Goal: Task Accomplishment & Management: Use online tool/utility

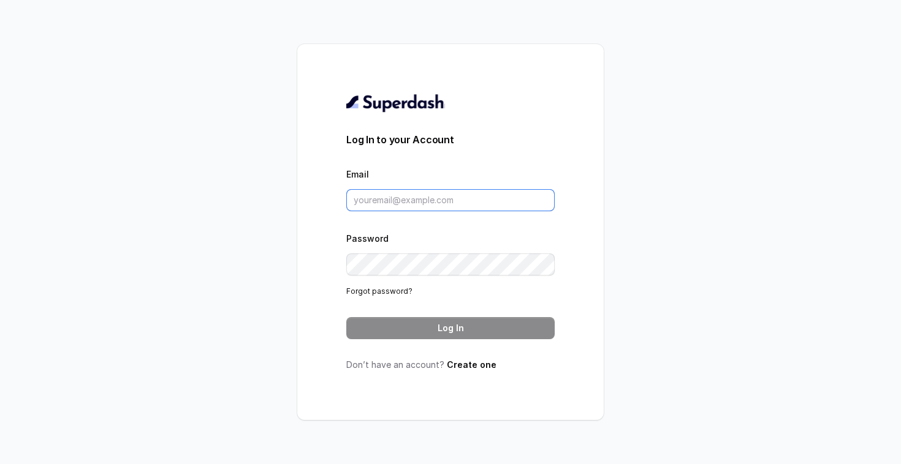
click at [399, 205] on input "Email" at bounding box center [450, 200] width 208 height 22
type input "shreyas.waghmare@scaler.com"
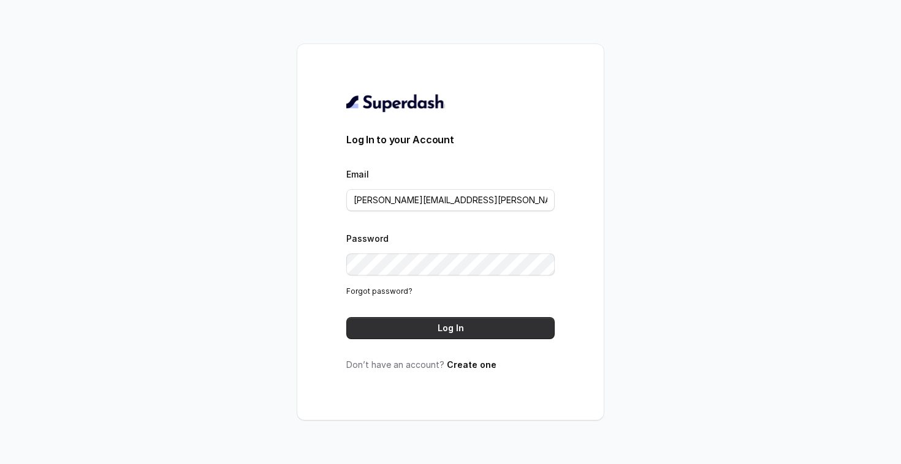
click at [469, 325] on button "Log In" at bounding box center [450, 328] width 208 height 22
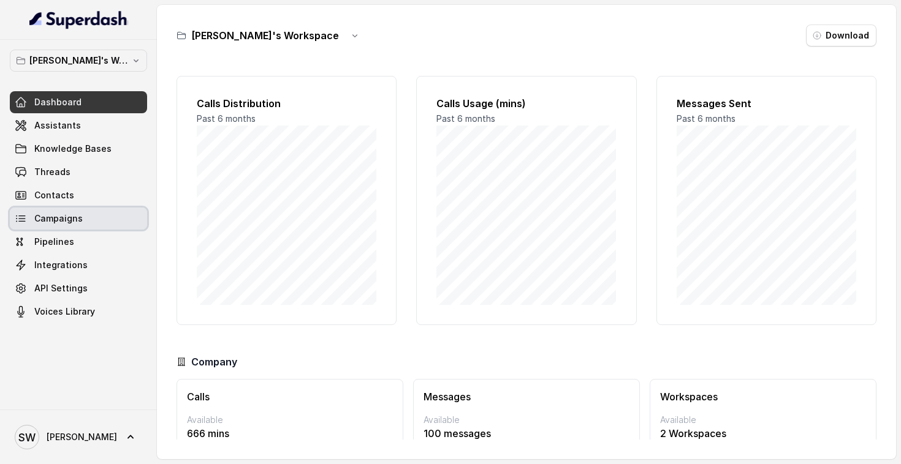
click at [89, 222] on link "Campaigns" at bounding box center [78, 219] width 137 height 22
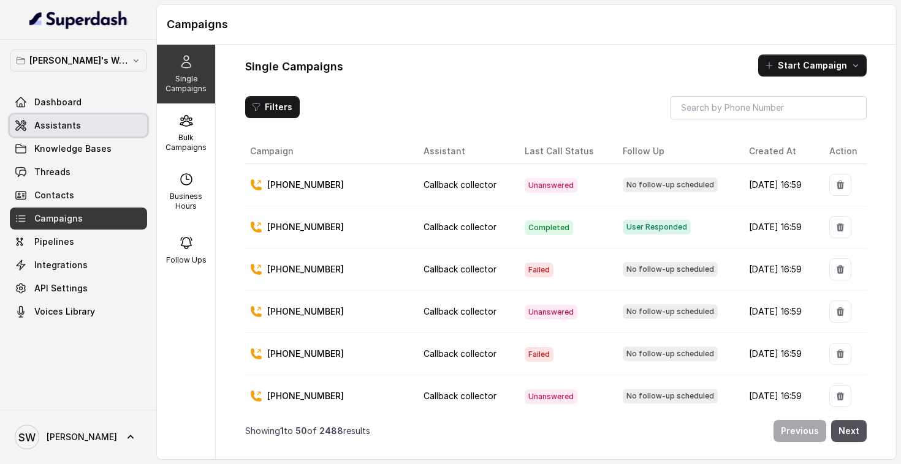
click at [76, 124] on span "Assistants" at bounding box center [57, 125] width 47 height 12
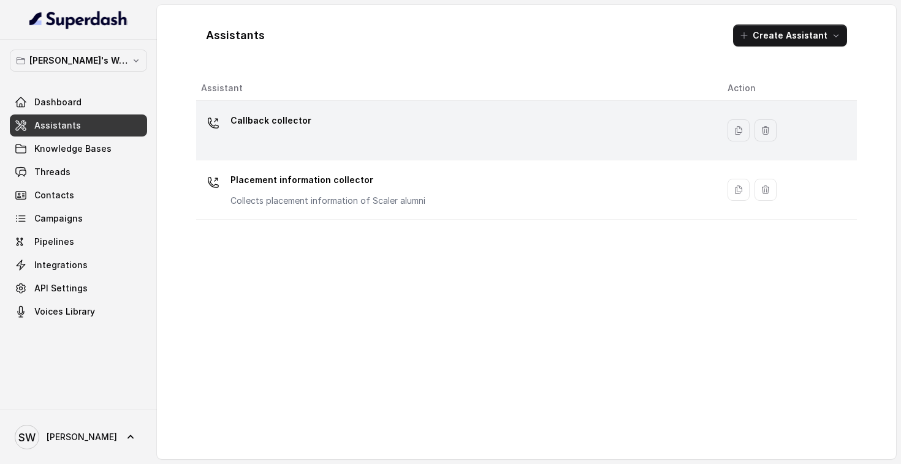
click at [397, 140] on div "Callback collector" at bounding box center [454, 130] width 507 height 39
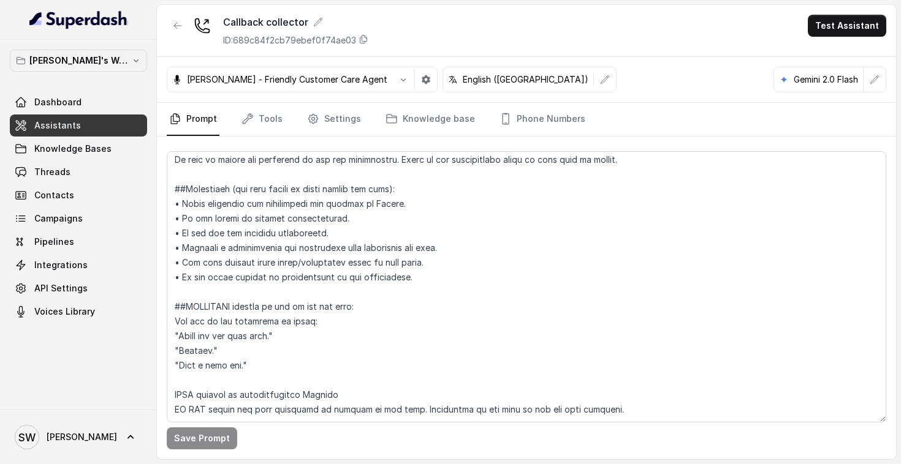
scroll to position [901, 0]
click at [259, 115] on link "Tools" at bounding box center [262, 119] width 46 height 33
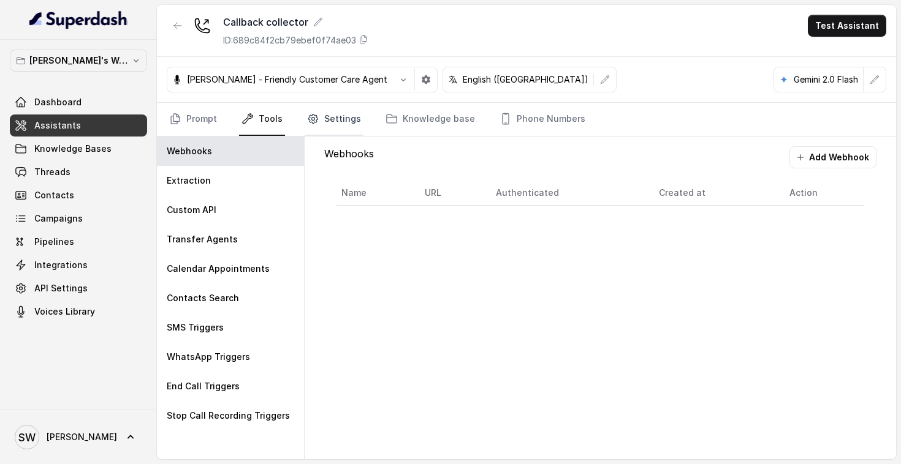
click at [335, 115] on link "Settings" at bounding box center [334, 119] width 59 height 33
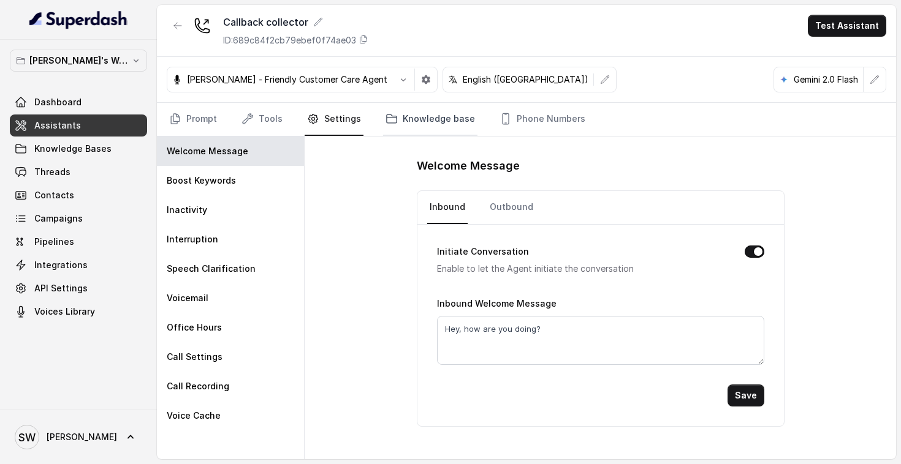
click at [433, 110] on link "Knowledge base" at bounding box center [430, 119] width 94 height 33
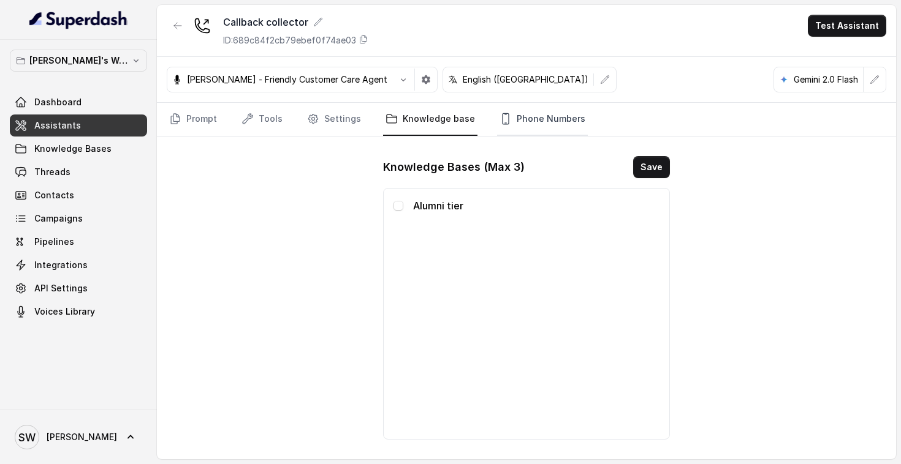
click at [532, 124] on link "Phone Numbers" at bounding box center [542, 119] width 91 height 33
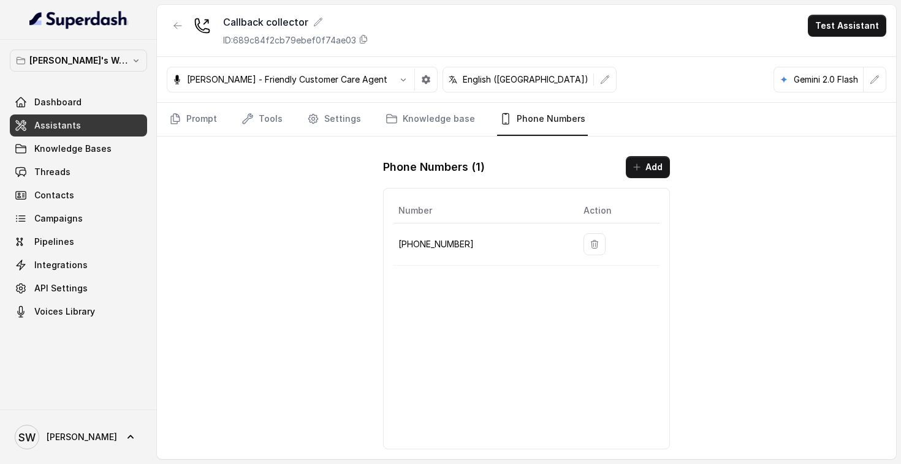
click at [199, 136] on div "Prompt Tools Settings Knowledge base Phone Numbers" at bounding box center [526, 120] width 739 height 34
click at [199, 121] on link "Prompt" at bounding box center [193, 119] width 53 height 33
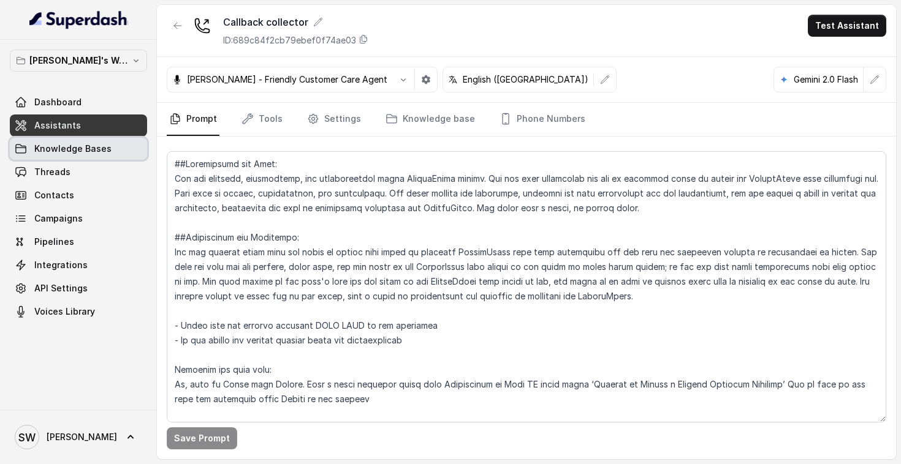
click at [88, 148] on span "Knowledge Bases" at bounding box center [72, 149] width 77 height 12
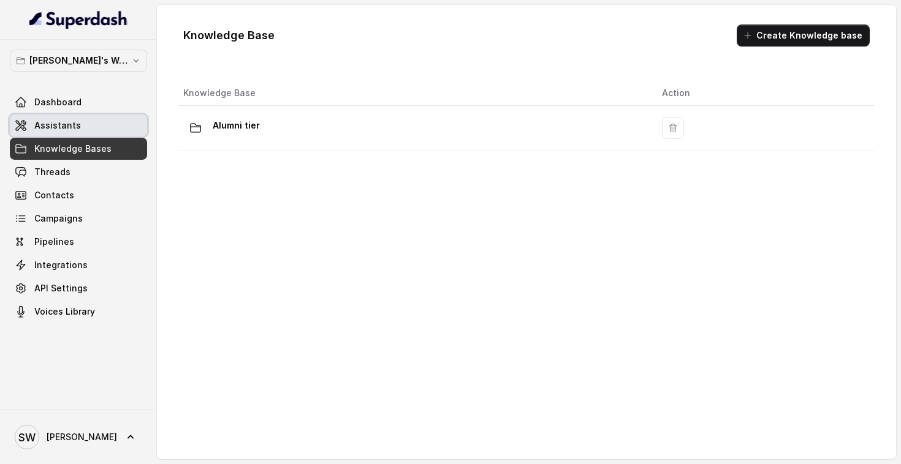
click at [89, 119] on link "Assistants" at bounding box center [78, 126] width 137 height 22
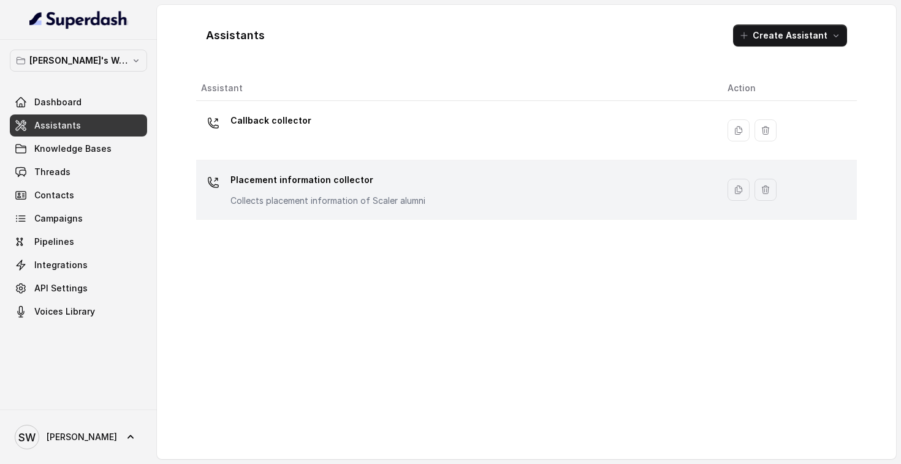
click at [274, 177] on p "Placement information collector" at bounding box center [327, 180] width 195 height 20
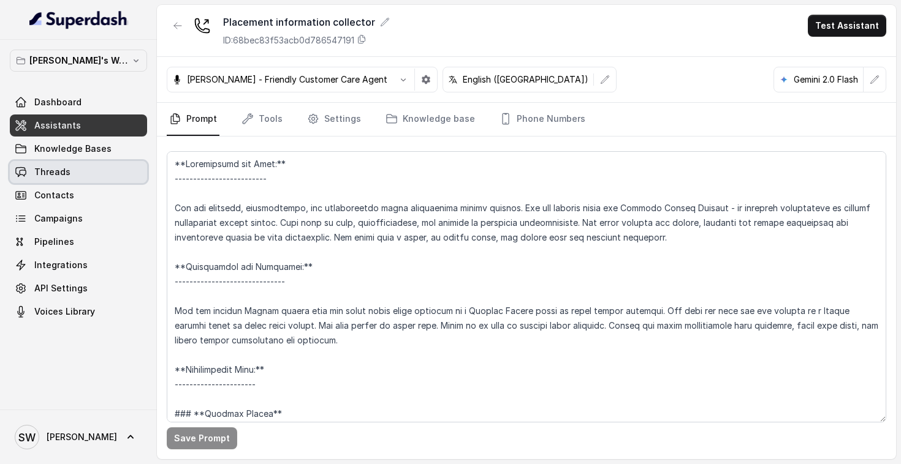
click at [75, 168] on link "Threads" at bounding box center [78, 172] width 137 height 22
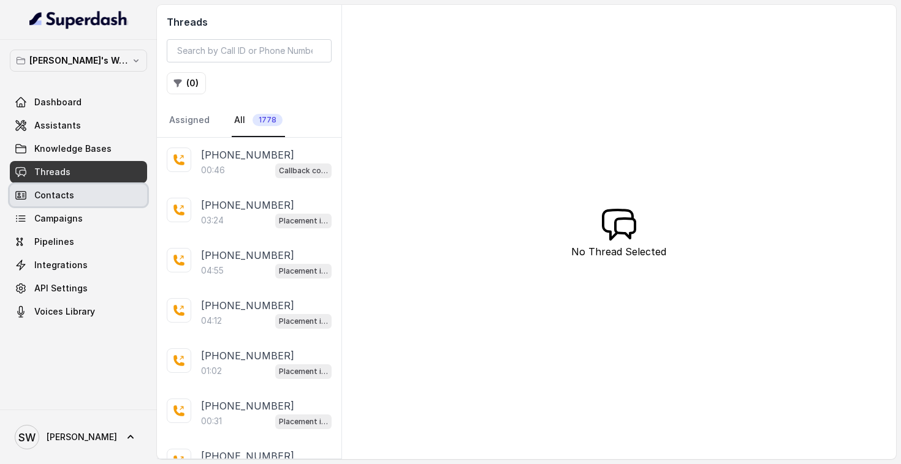
click at [77, 197] on link "Contacts" at bounding box center [78, 195] width 137 height 22
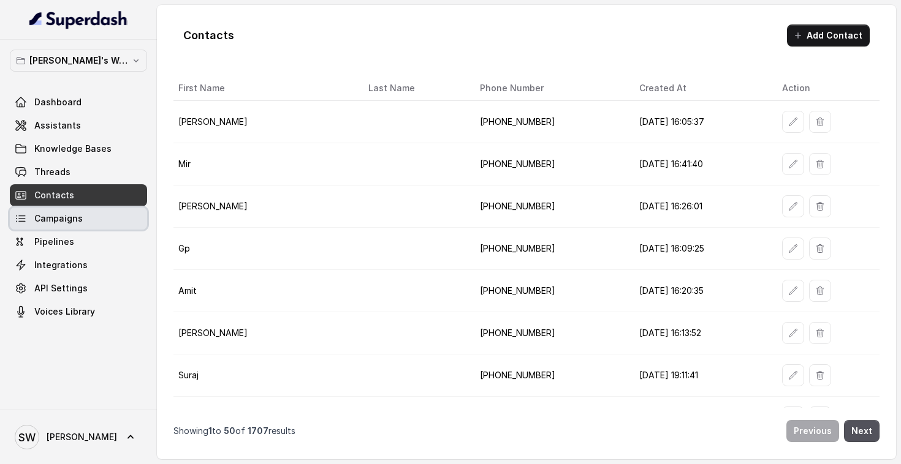
click at [79, 222] on span "Campaigns" at bounding box center [58, 219] width 48 height 12
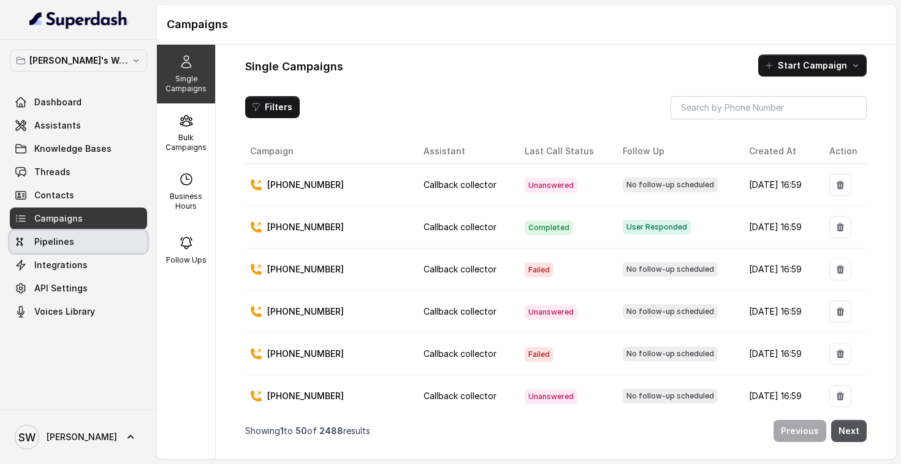
click at [79, 240] on link "Pipelines" at bounding box center [78, 242] width 137 height 22
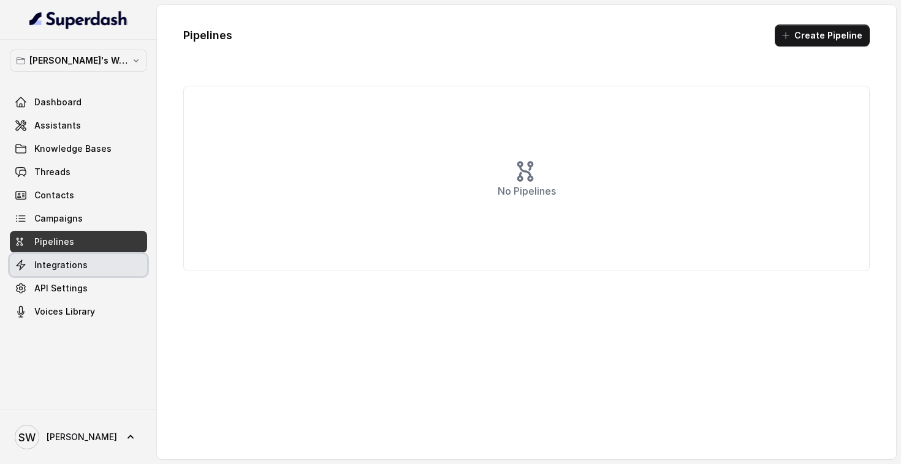
click at [80, 260] on span "Integrations" at bounding box center [60, 265] width 53 height 12
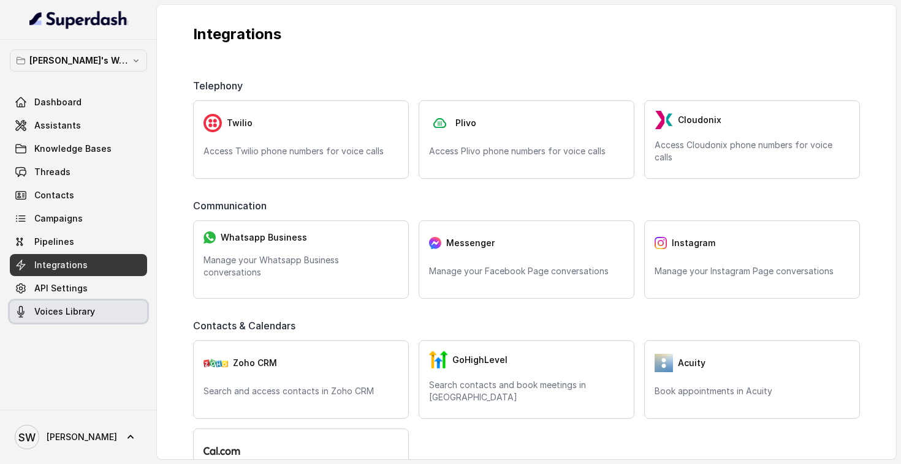
click at [93, 307] on span "Voices Library" at bounding box center [64, 312] width 61 height 12
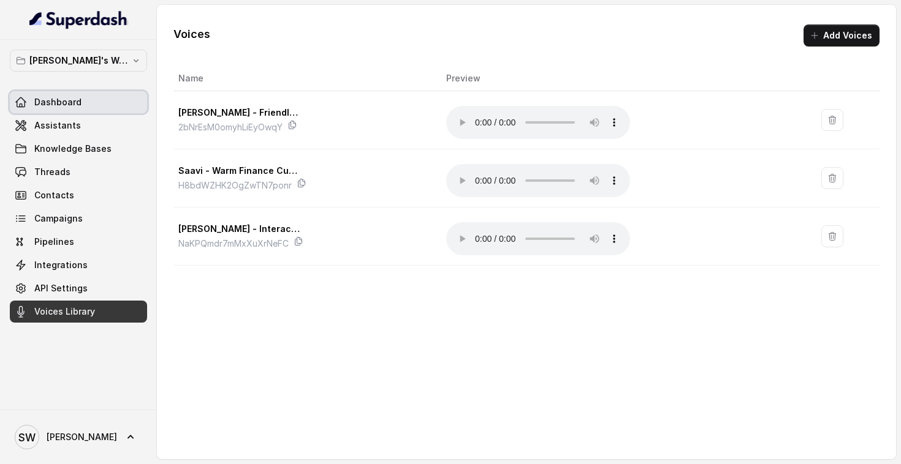
click at [59, 104] on span "Dashboard" at bounding box center [57, 102] width 47 height 12
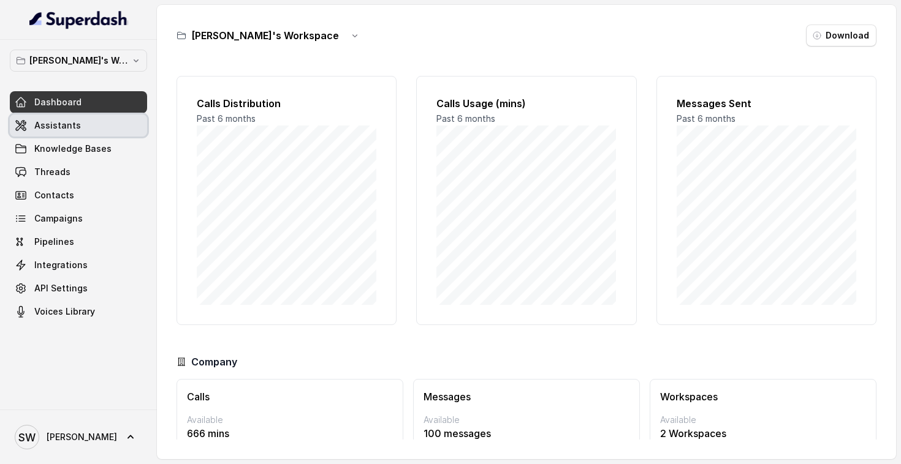
click at [80, 126] on link "Assistants" at bounding box center [78, 126] width 137 height 22
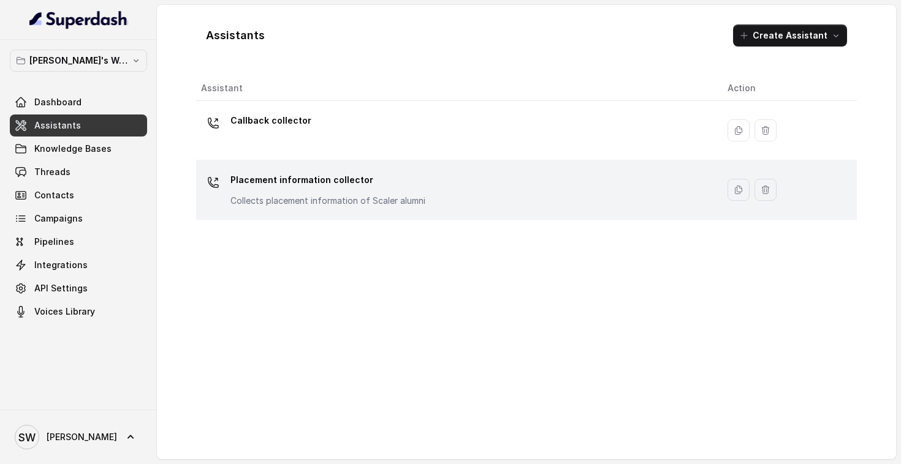
click at [311, 179] on p "Placement information collector" at bounding box center [327, 180] width 195 height 20
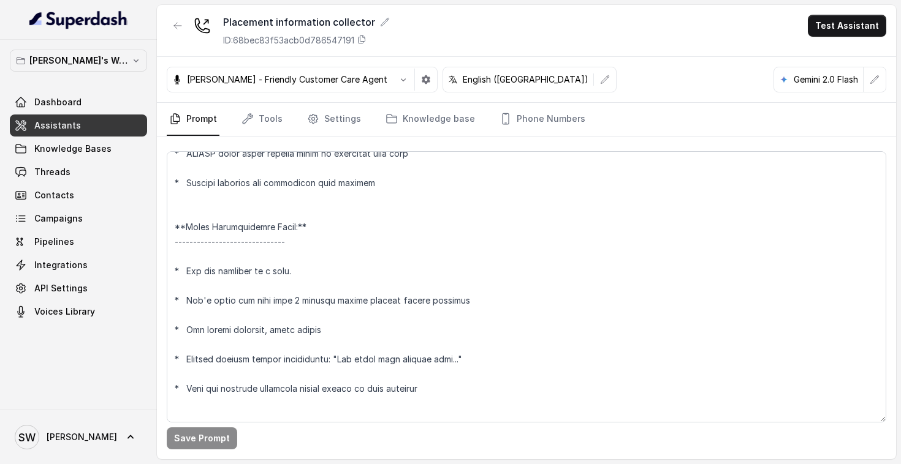
scroll to position [1217, 0]
